Goal: Task Accomplishment & Management: Manage account settings

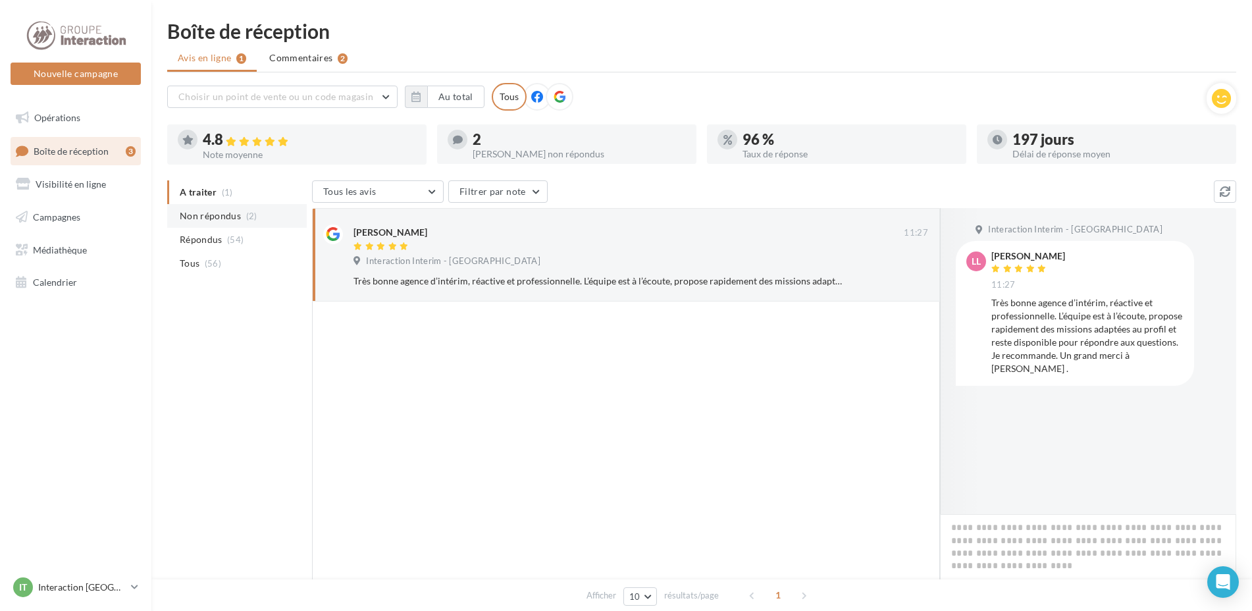
click at [200, 209] on li "Non répondus (2)" at bounding box center [237, 216] width 140 height 24
